Goal: Check status: Check status

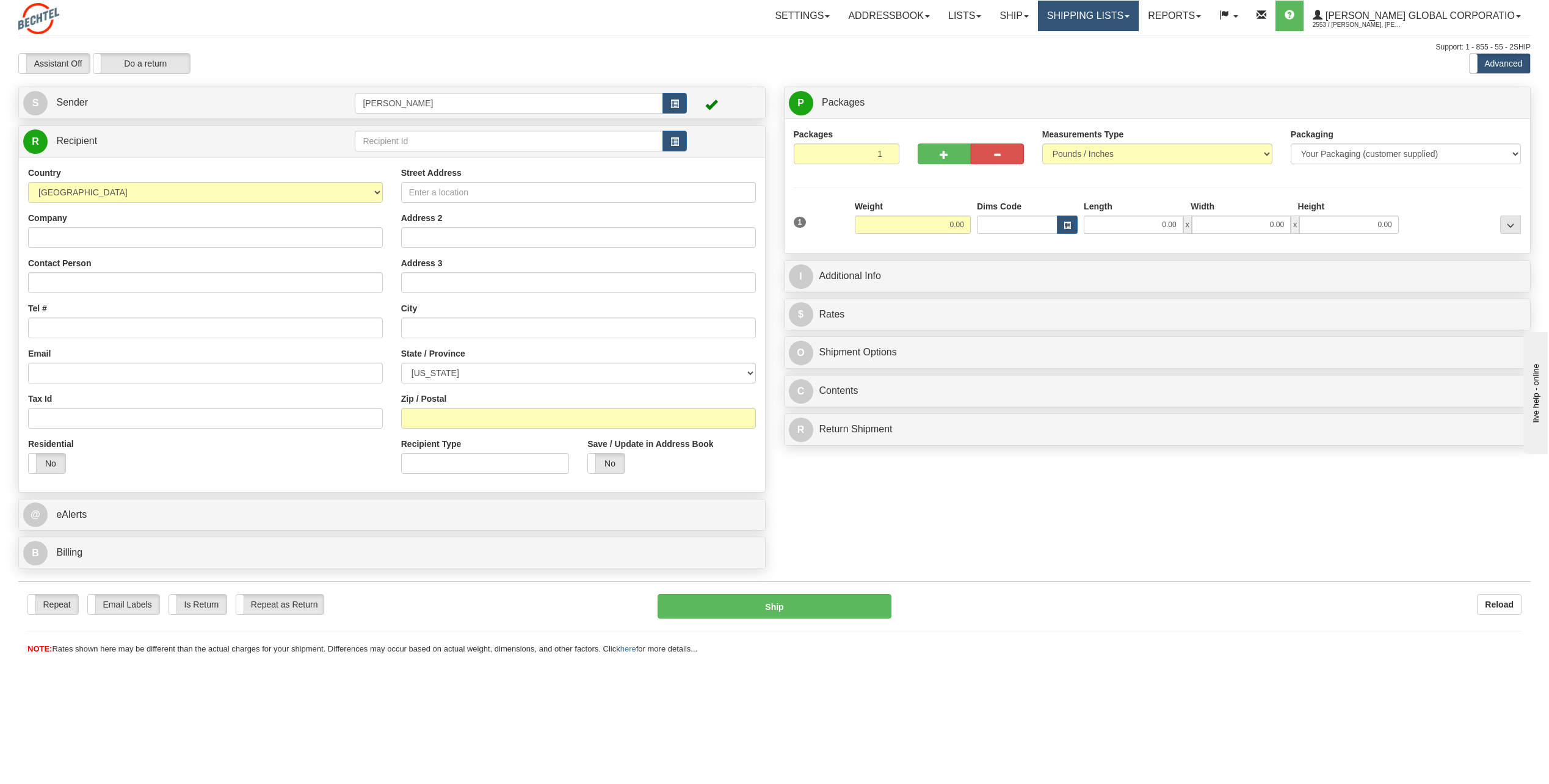
click at [1139, 19] on link "Shipping lists" at bounding box center [1088, 16] width 100 height 31
click at [1115, 58] on span "Search Shipment History" at bounding box center [1078, 58] width 95 height 10
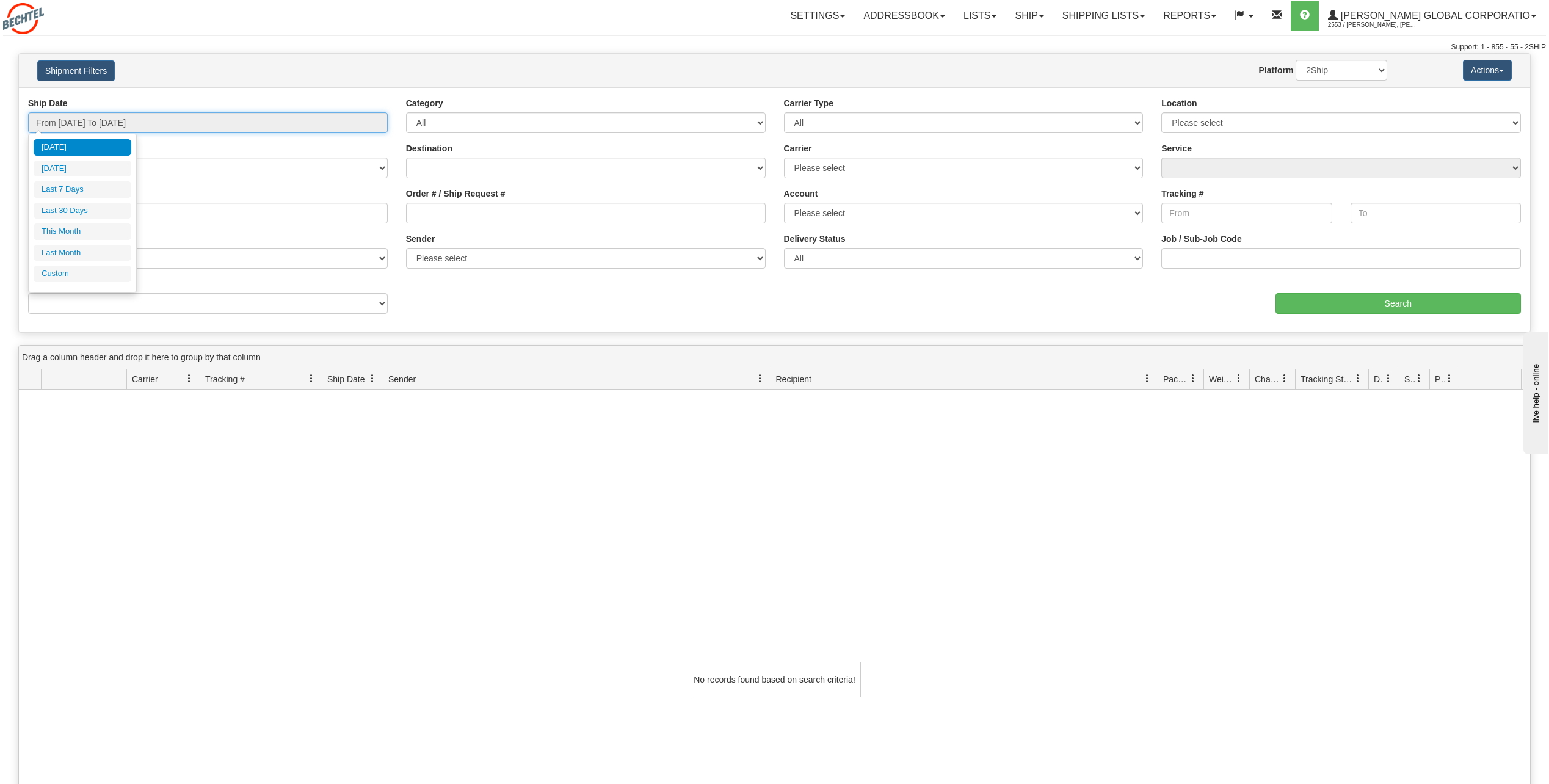
click at [210, 121] on input "From 08/18/2025 To 08/19/2025" at bounding box center [207, 122] width 360 height 21
type input "08/18/2025"
type input "[DATE]"
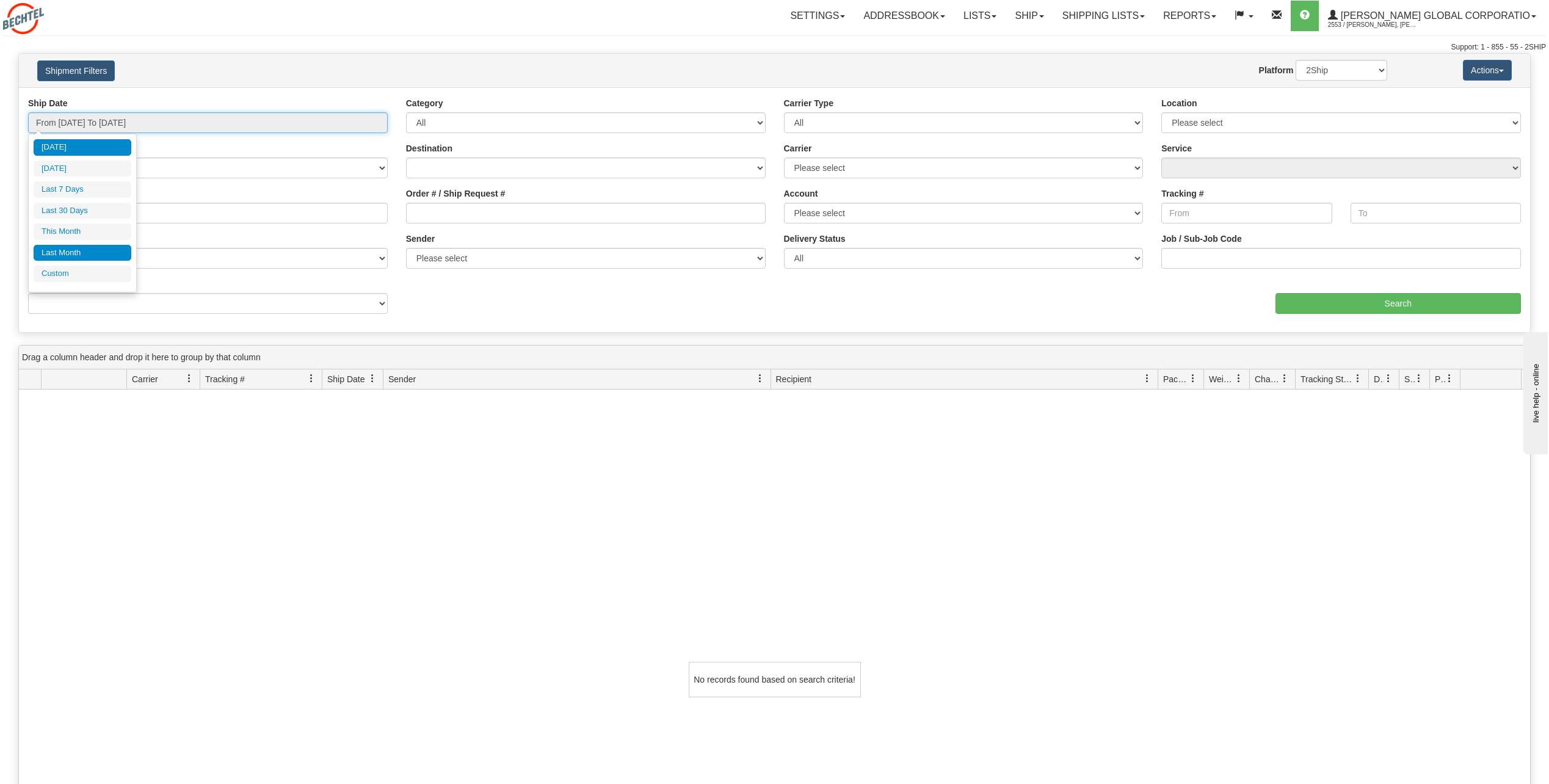
type input "08/01/2025"
type input "08/31/2025"
type input "[DATE]"
type input "07/01/2025"
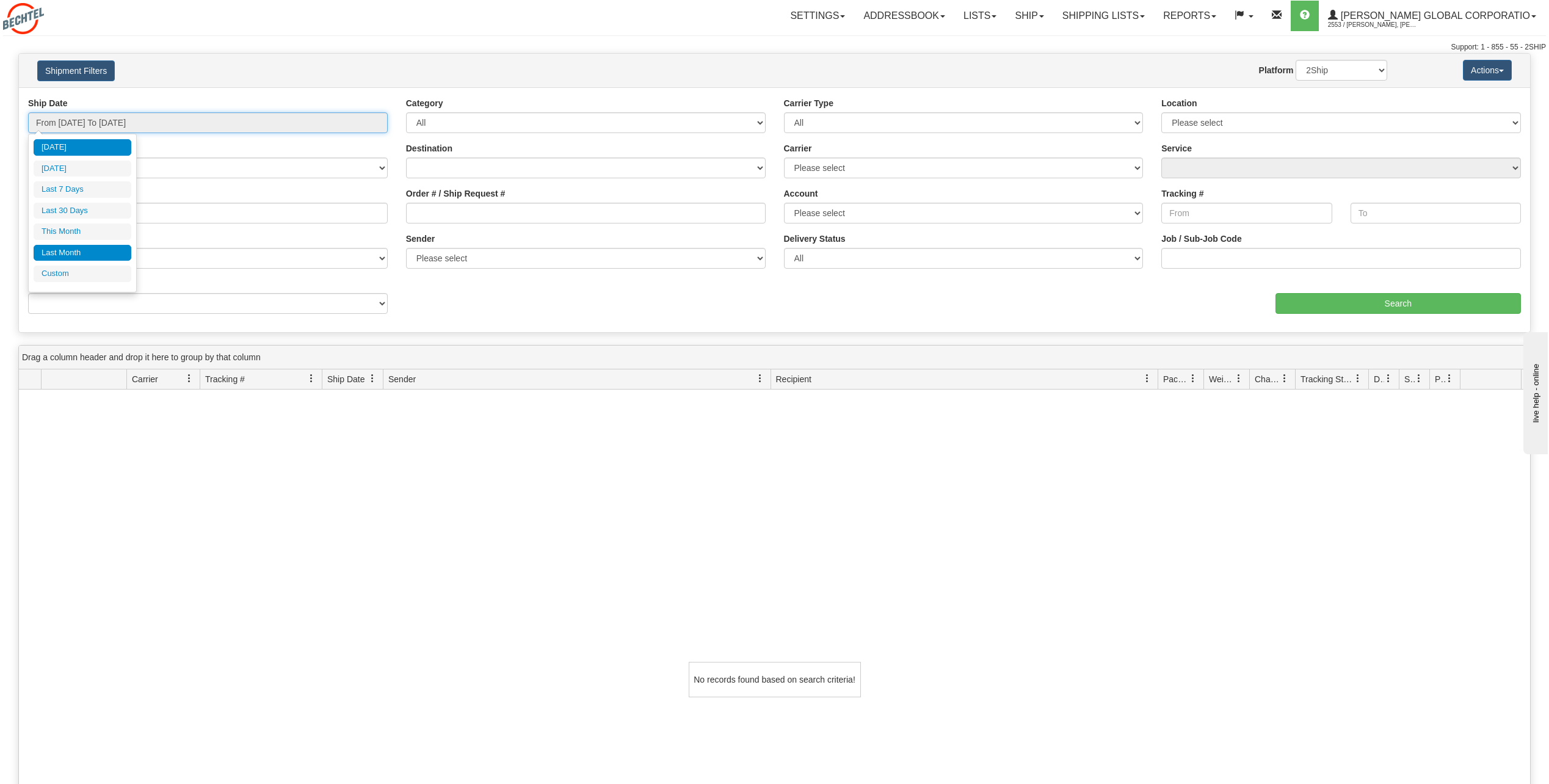
type input "07/31/2025"
type input "[DATE]"
click at [68, 273] on li "Custom" at bounding box center [82, 273] width 98 height 16
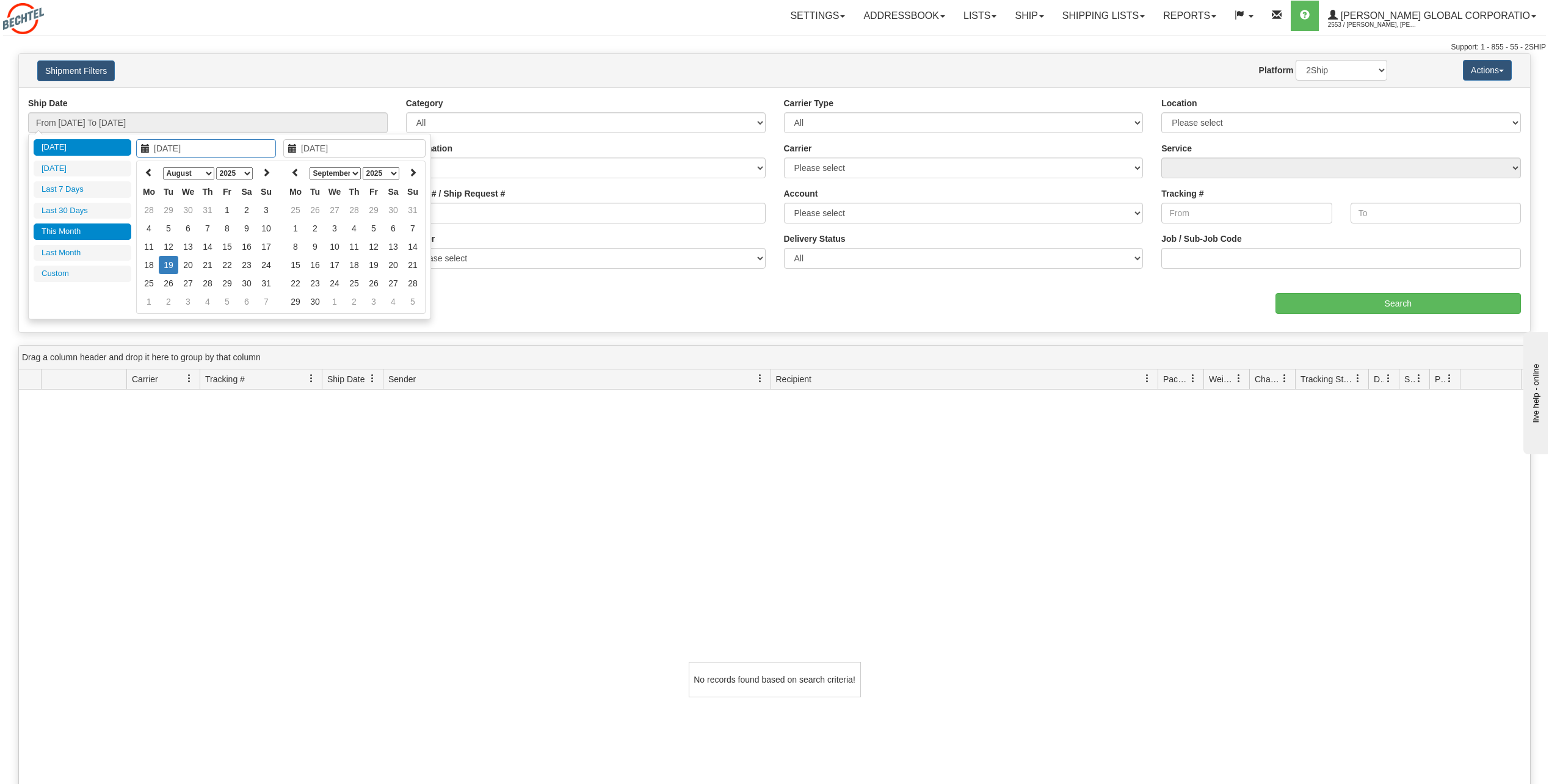
type input "07/01/2025"
type input "07/31/2025"
type input "08/01/2025"
type input "08/31/2025"
type input "[DATE]"
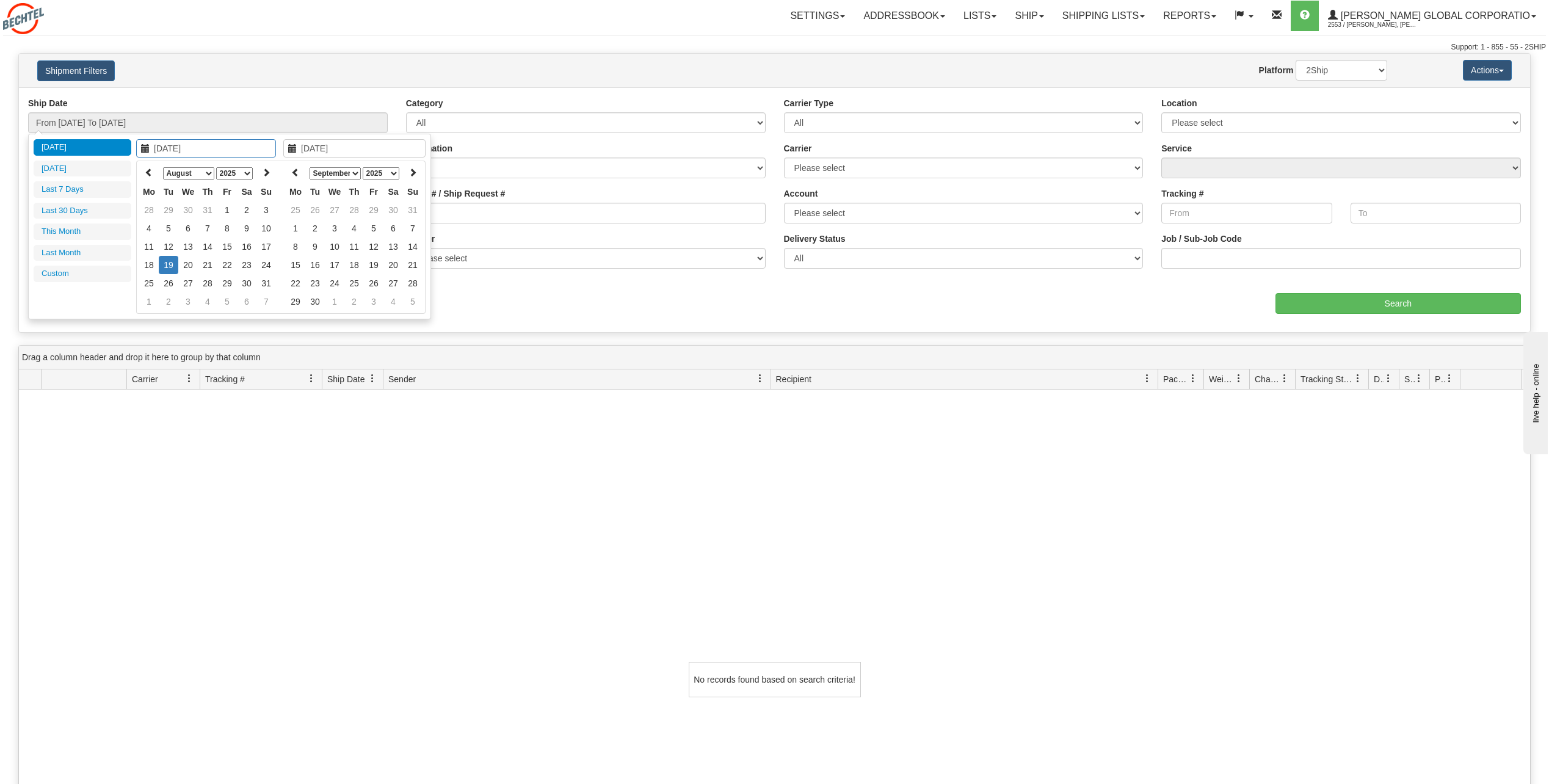
type input "[DATE]"
type input "08/05/2025"
click at [170, 227] on td "5" at bounding box center [168, 229] width 19 height 19
type input "08/20/2025"
click at [186, 265] on td "20" at bounding box center [187, 265] width 19 height 19
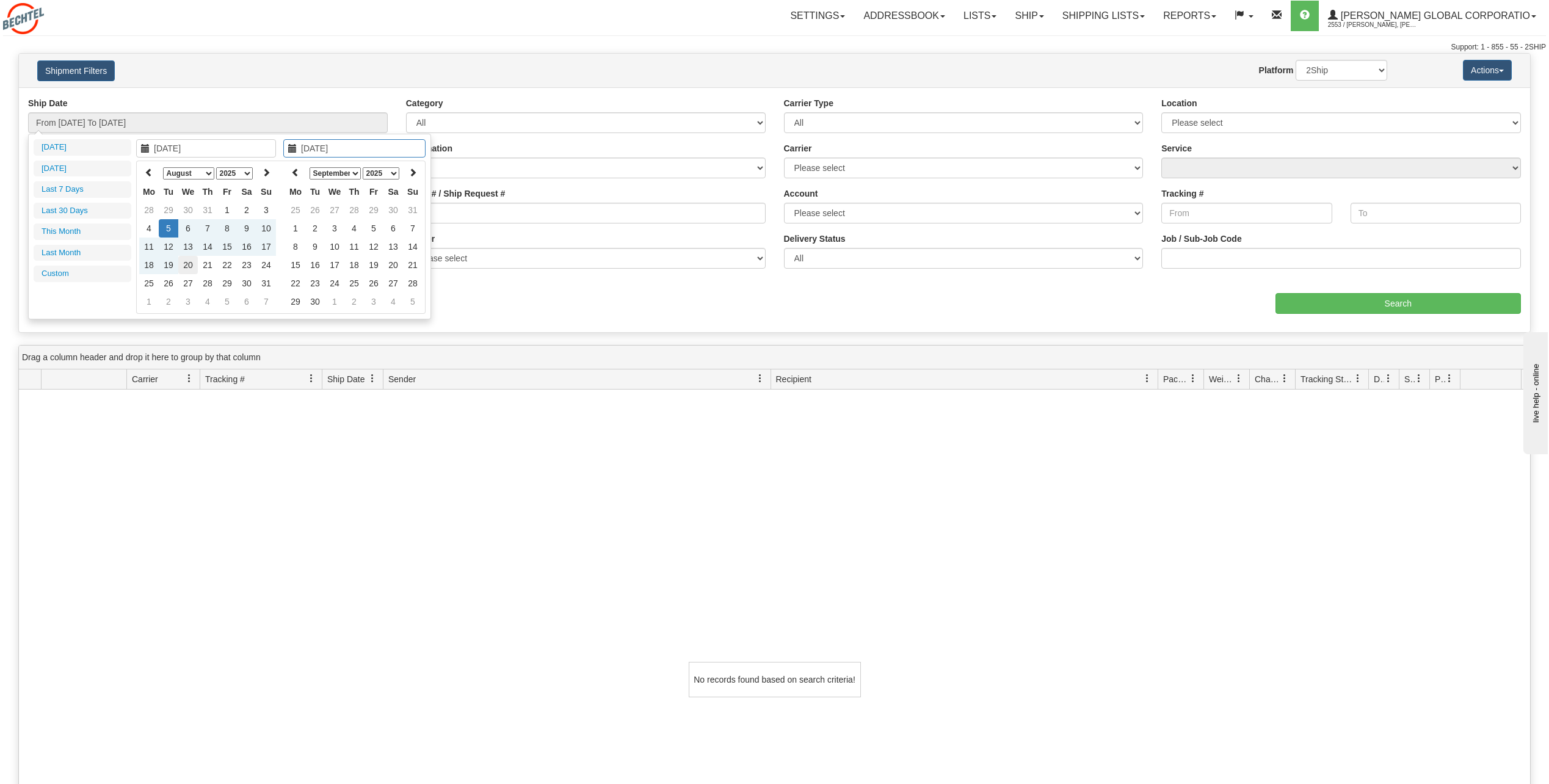
type input "From 08/05/2025 To 08/20/2025"
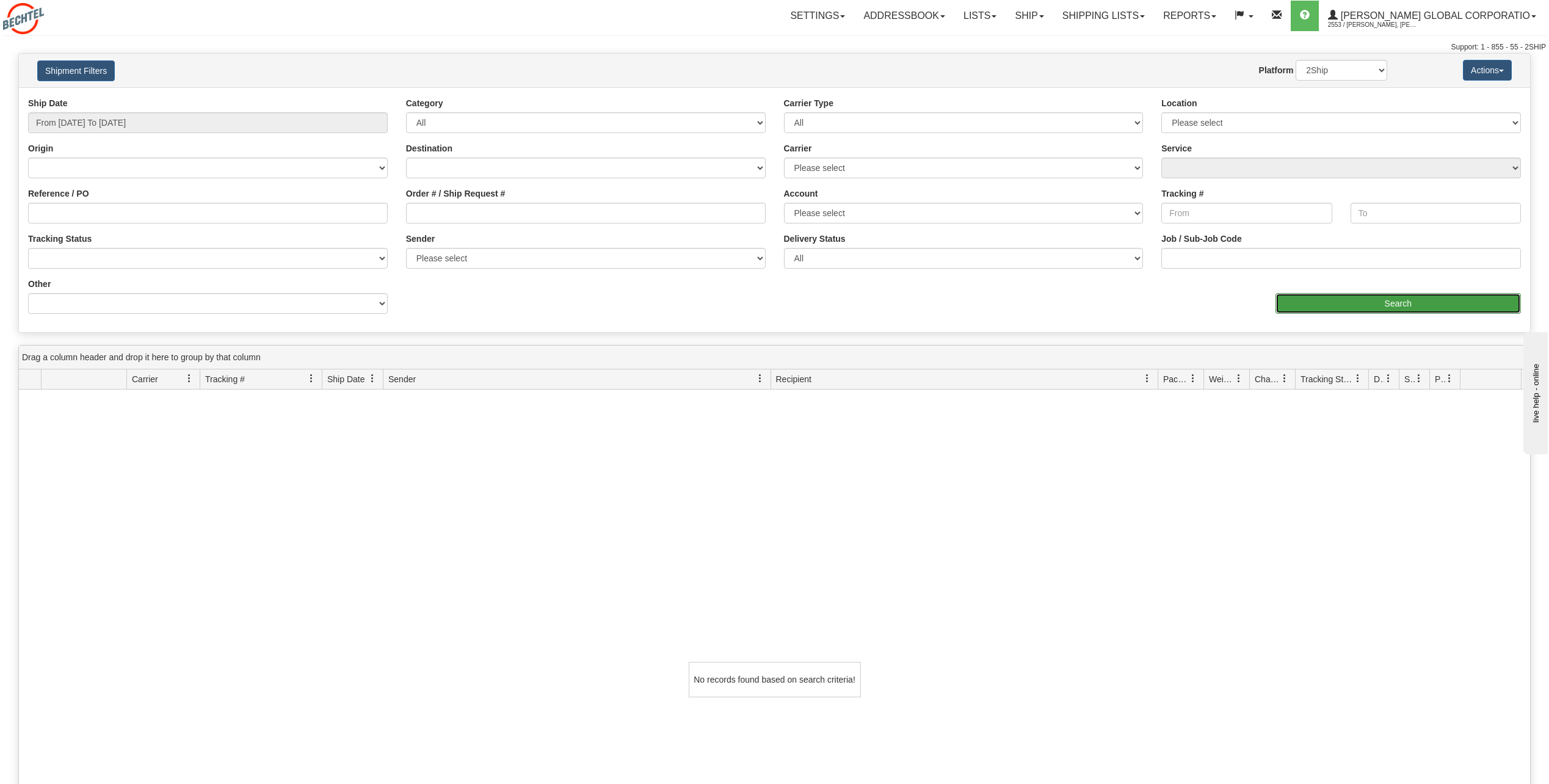
click at [1350, 304] on input "Search" at bounding box center [1399, 303] width 246 height 21
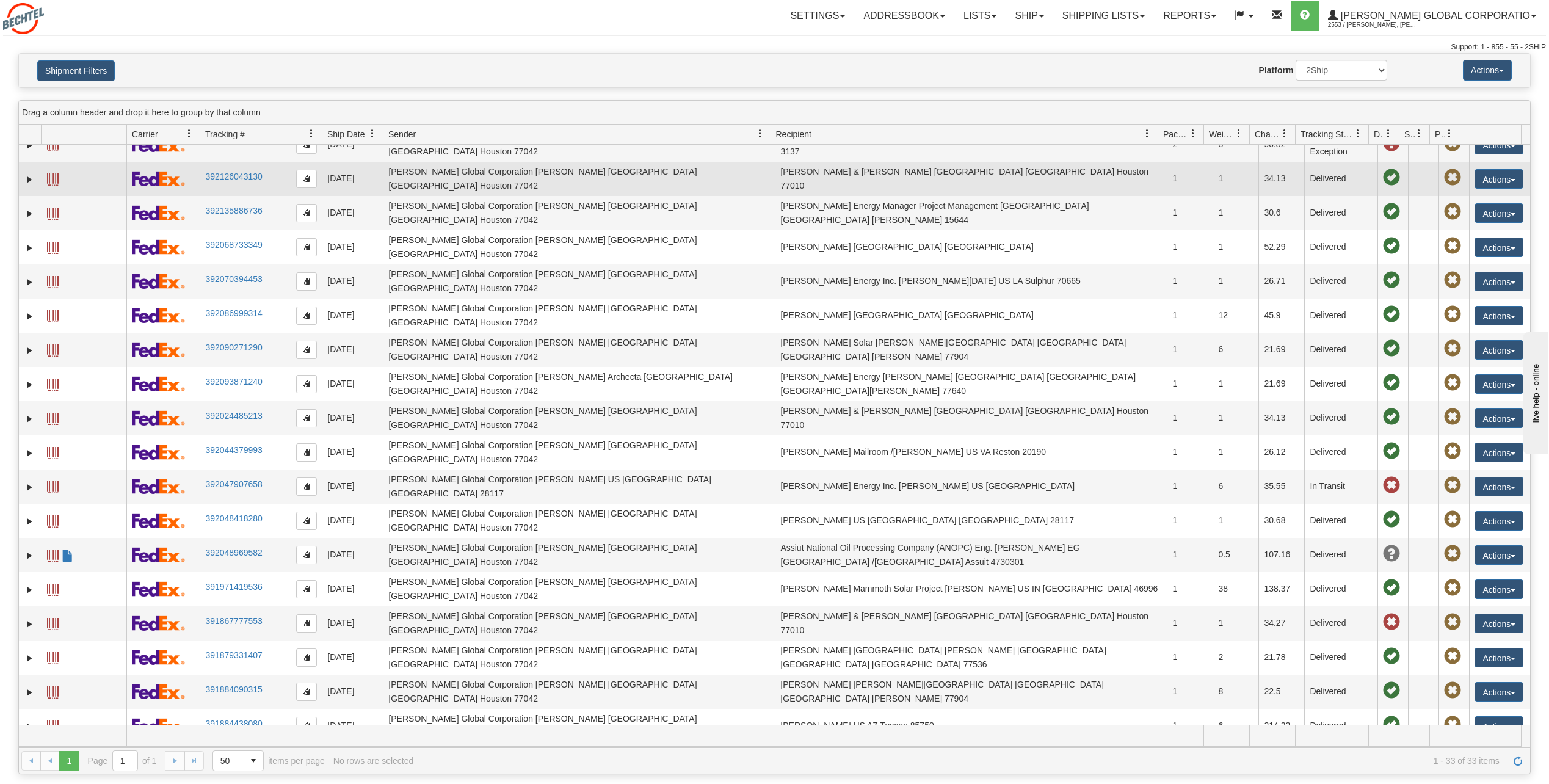
scroll to position [183, 0]
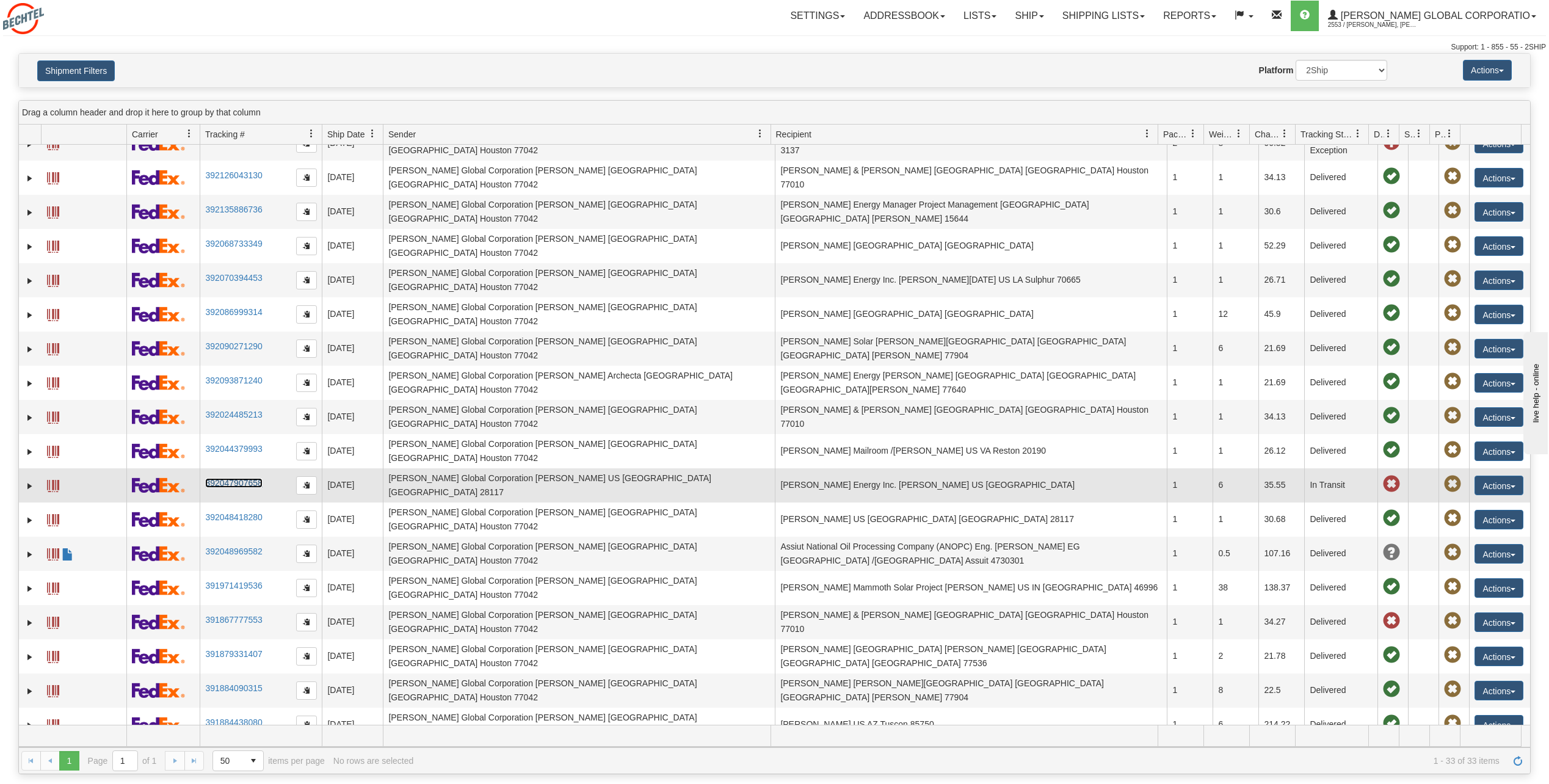
click at [245, 478] on link "392047907658" at bounding box center [234, 483] width 57 height 10
